Goal: Complete application form

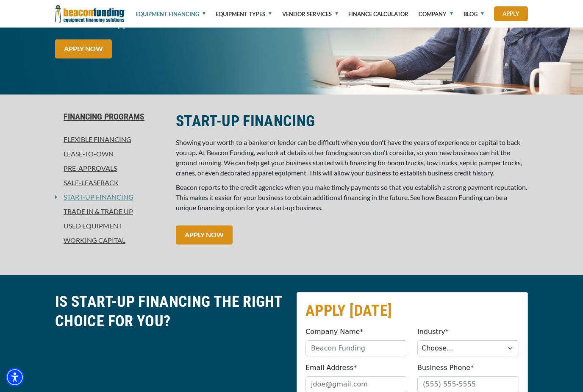
scroll to position [137, 0]
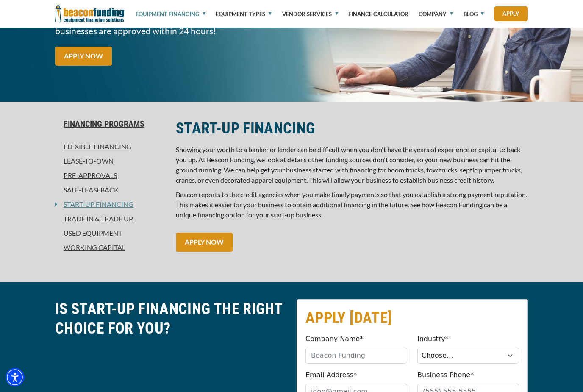
click at [107, 173] on link "Pre-approvals" at bounding box center [110, 175] width 111 height 10
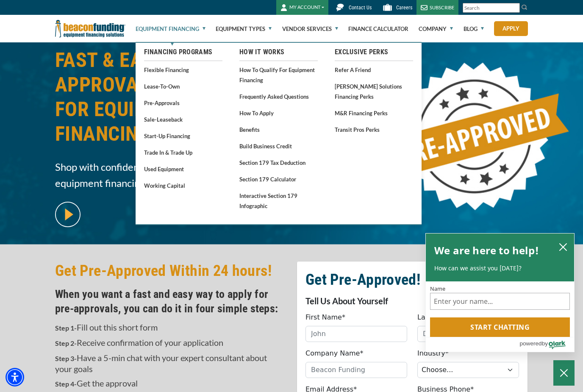
scroll to position [47, 0]
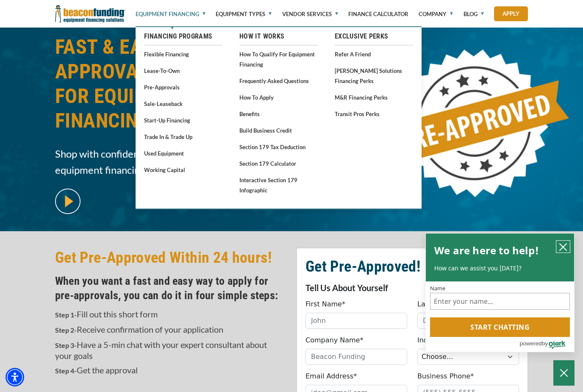
click at [563, 251] on icon "close chatbox" at bounding box center [563, 247] width 8 height 8
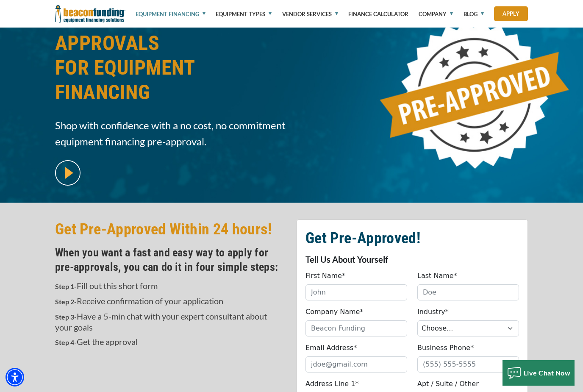
scroll to position [0, 0]
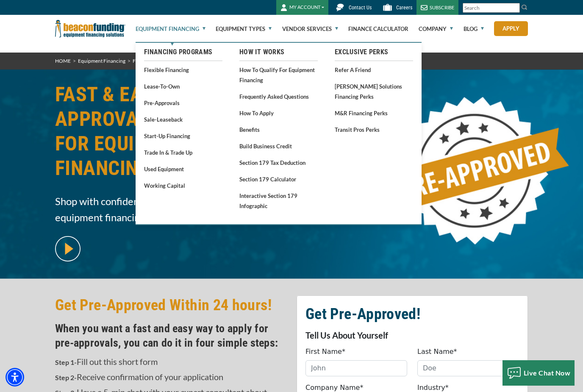
click at [167, 87] on link "Lease-To-Own" at bounding box center [183, 86] width 78 height 11
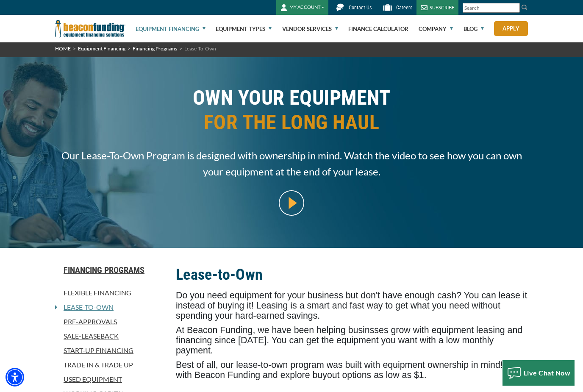
scroll to position [22, 0]
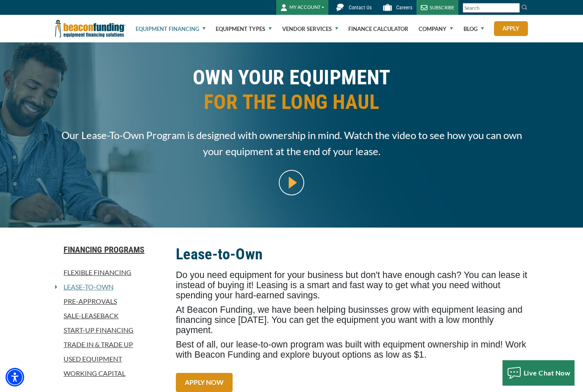
click at [125, 273] on link "Flexible Financing" at bounding box center [110, 272] width 111 height 10
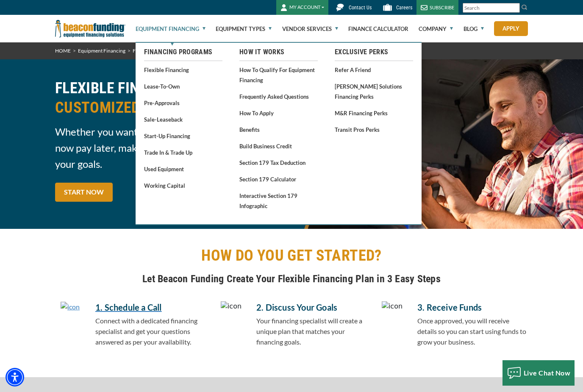
click at [179, 186] on link "Working Capital" at bounding box center [183, 185] width 78 height 11
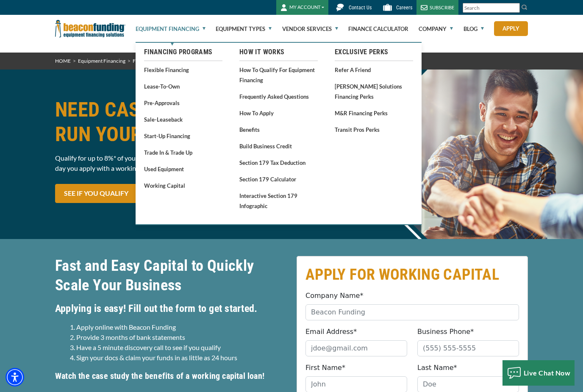
click at [205, 25] on link "Equipment Financing" at bounding box center [171, 28] width 70 height 27
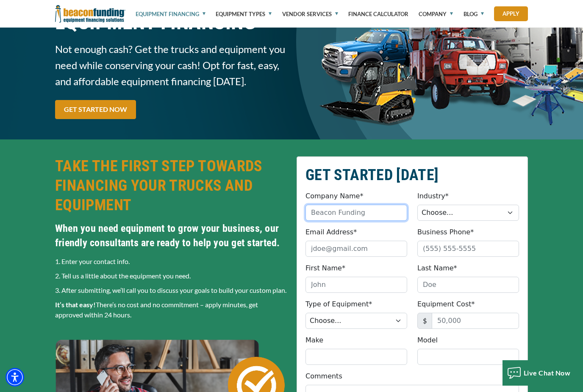
click at [373, 212] on input "Company Name*" at bounding box center [356, 213] width 102 height 16
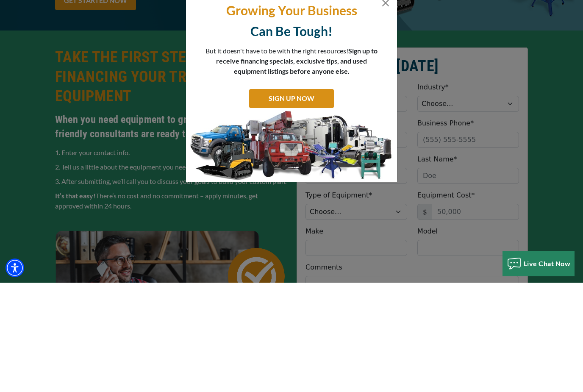
scroll to position [203, 0]
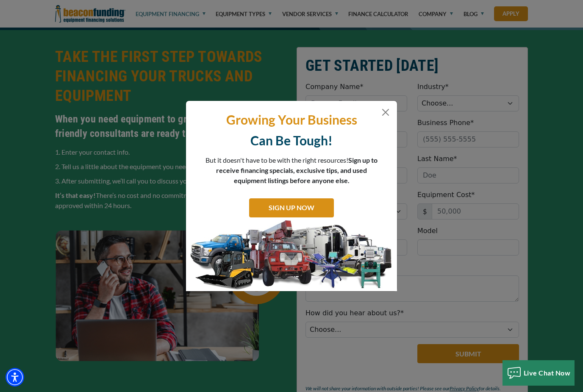
click at [388, 117] on button "Close" at bounding box center [385, 112] width 10 height 10
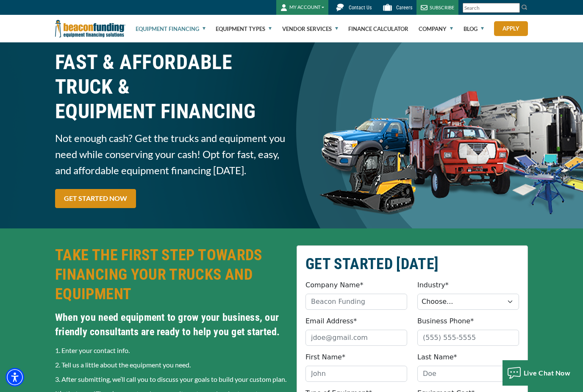
scroll to position [0, 0]
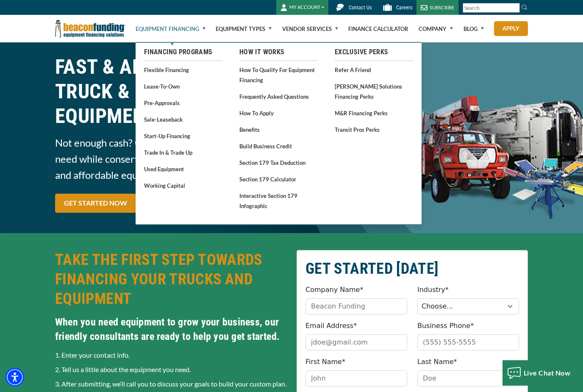
click at [167, 136] on link "Start-Up Financing" at bounding box center [183, 135] width 78 height 11
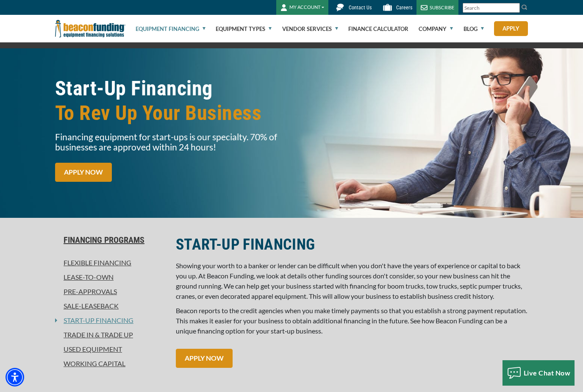
scroll to position [23, 0]
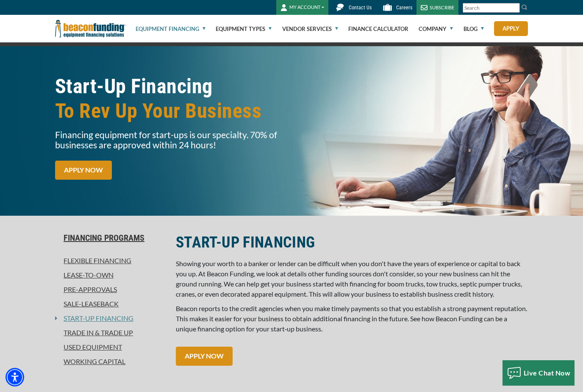
click at [212, 357] on link "APPLY NOW" at bounding box center [204, 355] width 57 height 19
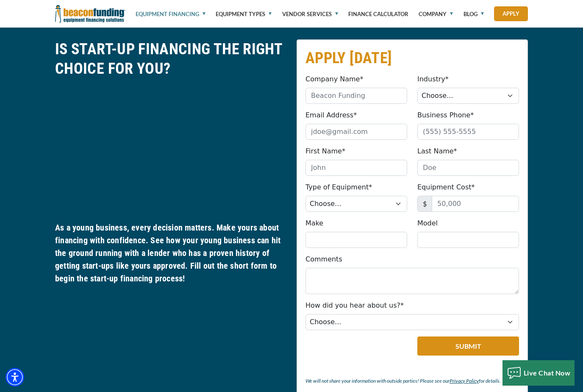
scroll to position [395, 0]
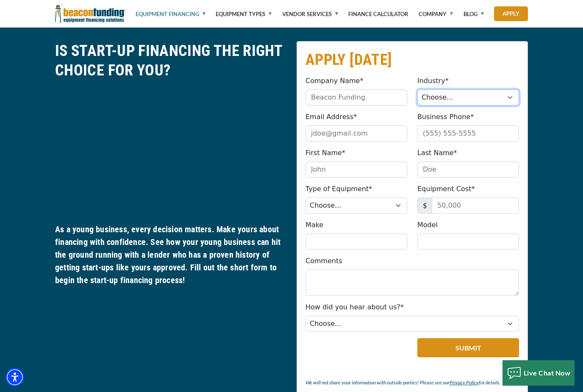
click at [484, 102] on select "Choose... Towing Landscape/Hardscape Decorated Apparel Septic Light Constructio…" at bounding box center [468, 97] width 102 height 16
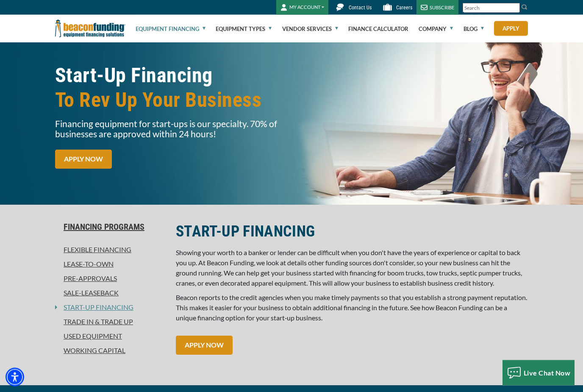
scroll to position [0, 0]
